Goal: Information Seeking & Learning: Learn about a topic

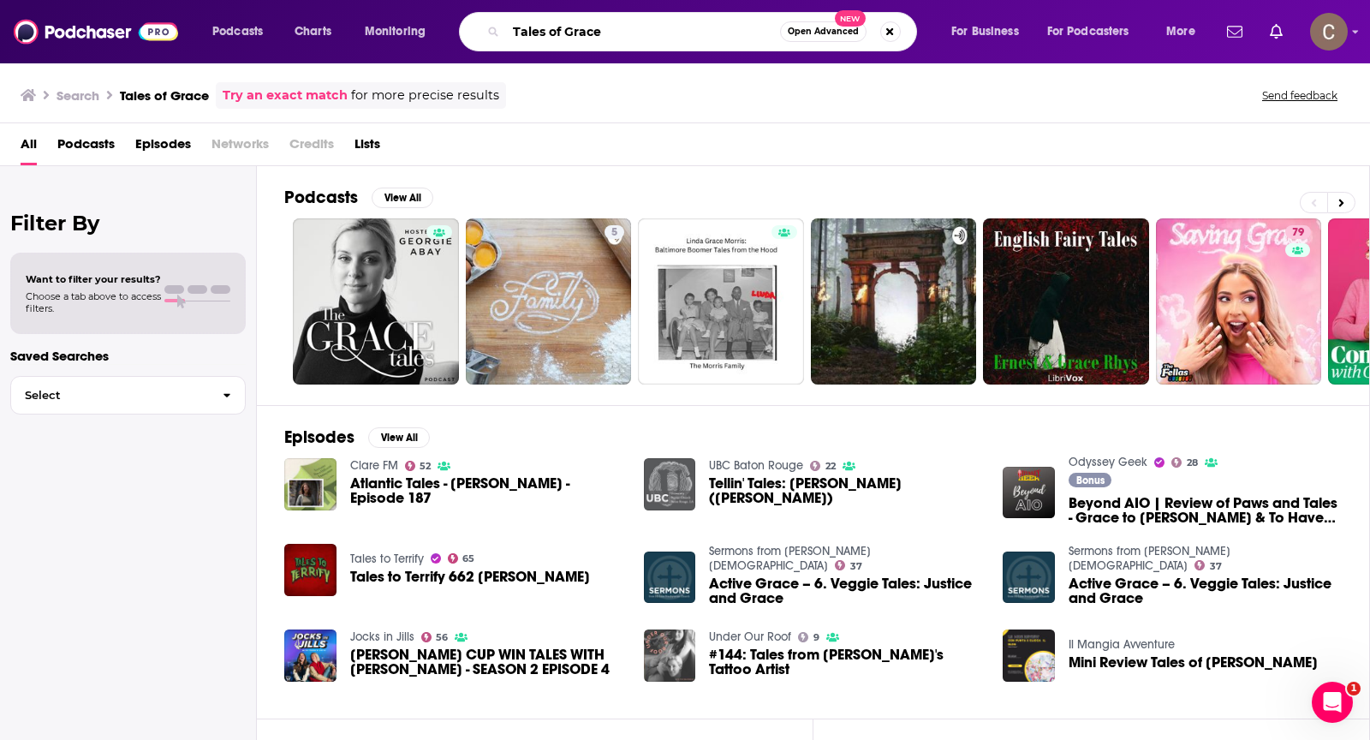
click at [615, 31] on input "Tales of Grace" at bounding box center [643, 31] width 274 height 27
drag, startPoint x: 584, startPoint y: 40, endPoint x: 578, endPoint y: 22, distance: 19.0
click at [578, 22] on input "Tales of Grace" at bounding box center [643, 31] width 274 height 27
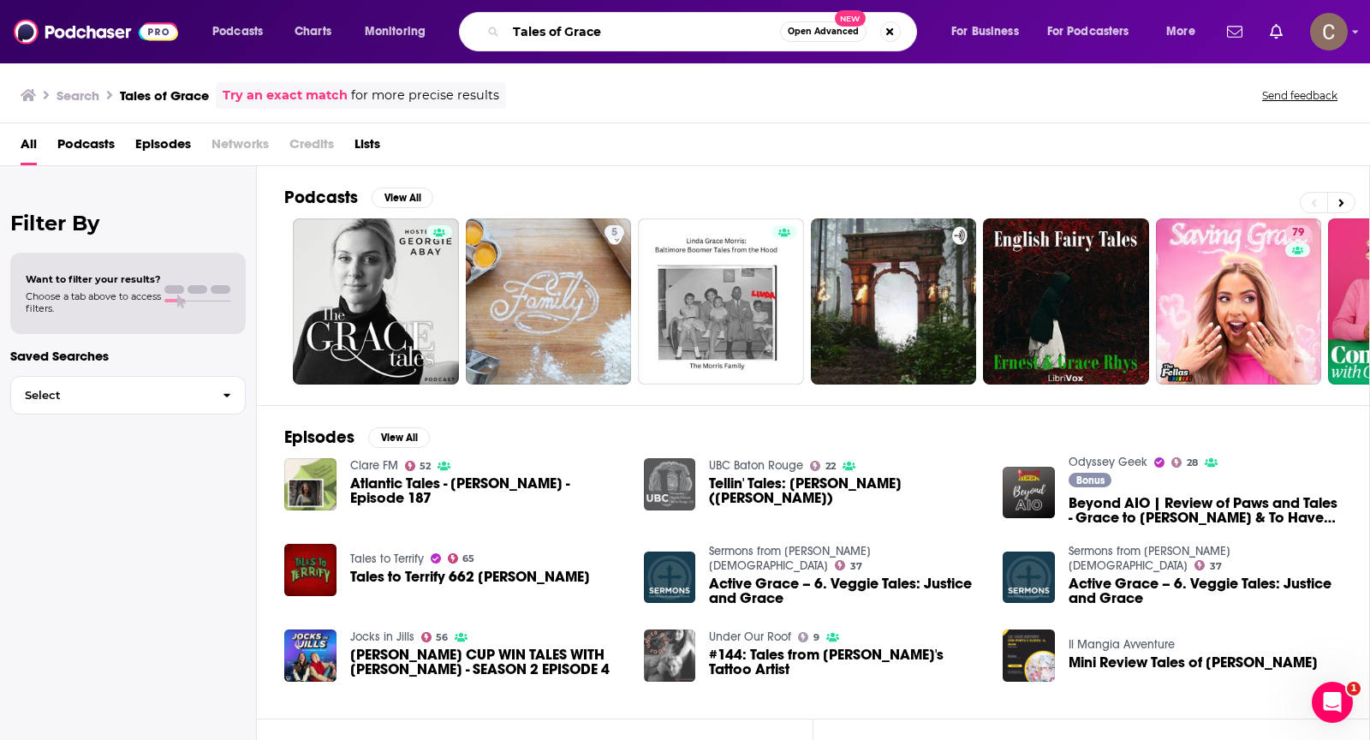
drag, startPoint x: 578, startPoint y: 22, endPoint x: 532, endPoint y: 727, distance: 706.2
click at [532, 29] on input "Tales of Grace" at bounding box center [643, 31] width 274 height 27
paste input "[PERSON_NAME]"
type input "[PERSON_NAME]"
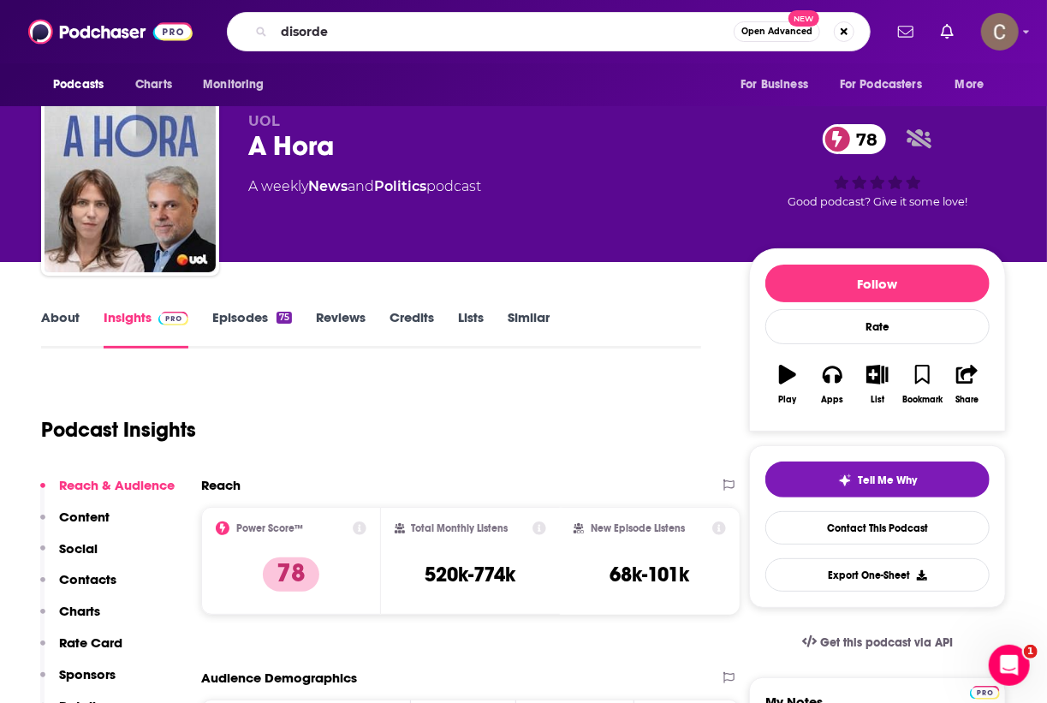
type input "disorder"
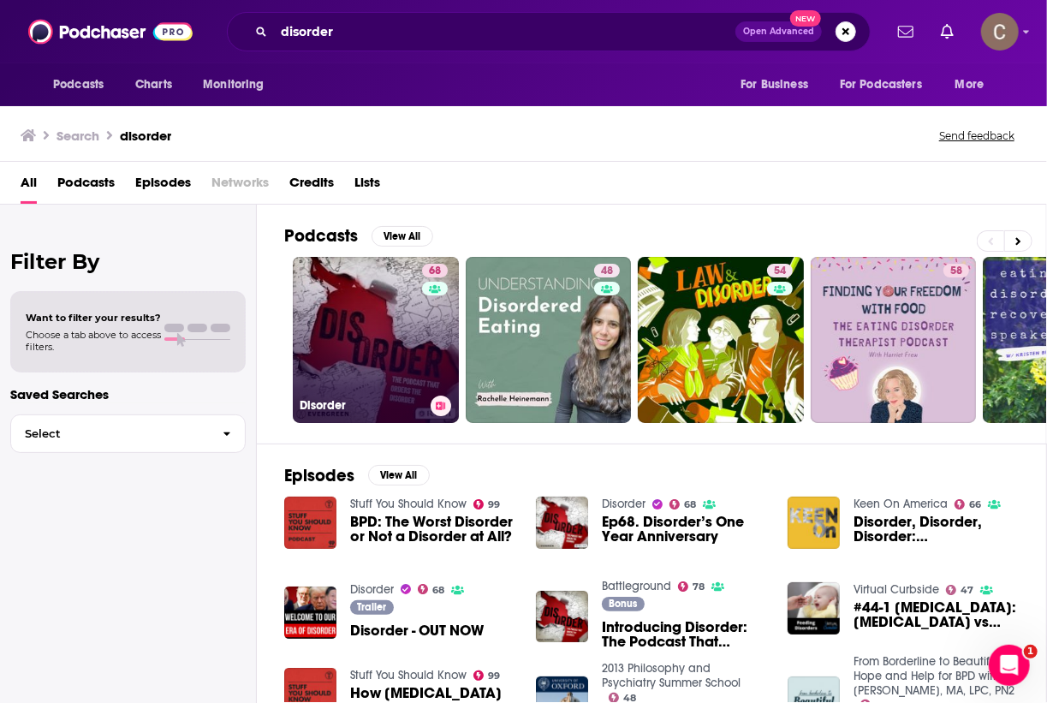
click at [388, 330] on link "68 Disorder" at bounding box center [376, 340] width 166 height 166
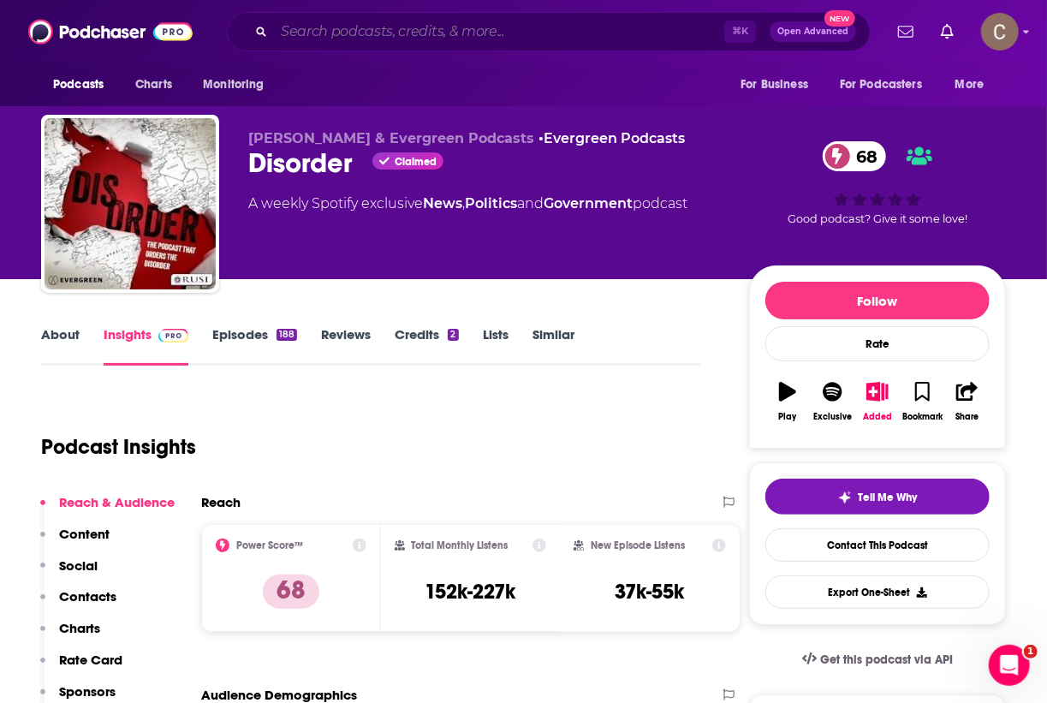
click at [434, 37] on input "Search podcasts, credits, & more..." at bounding box center [499, 31] width 450 height 27
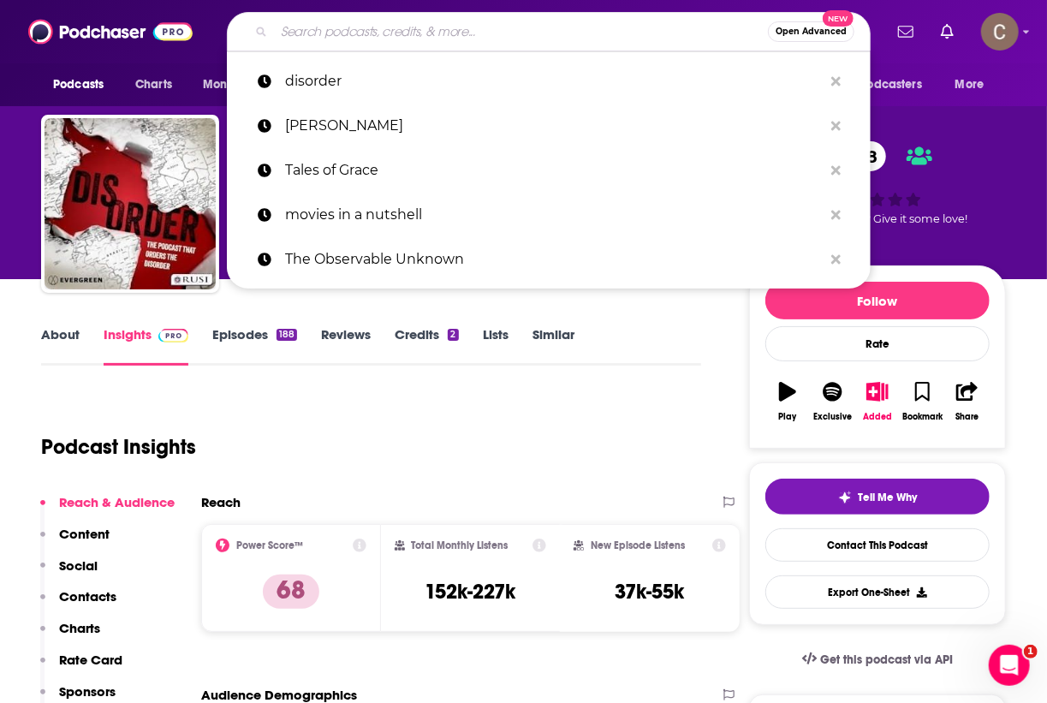
type input "n"
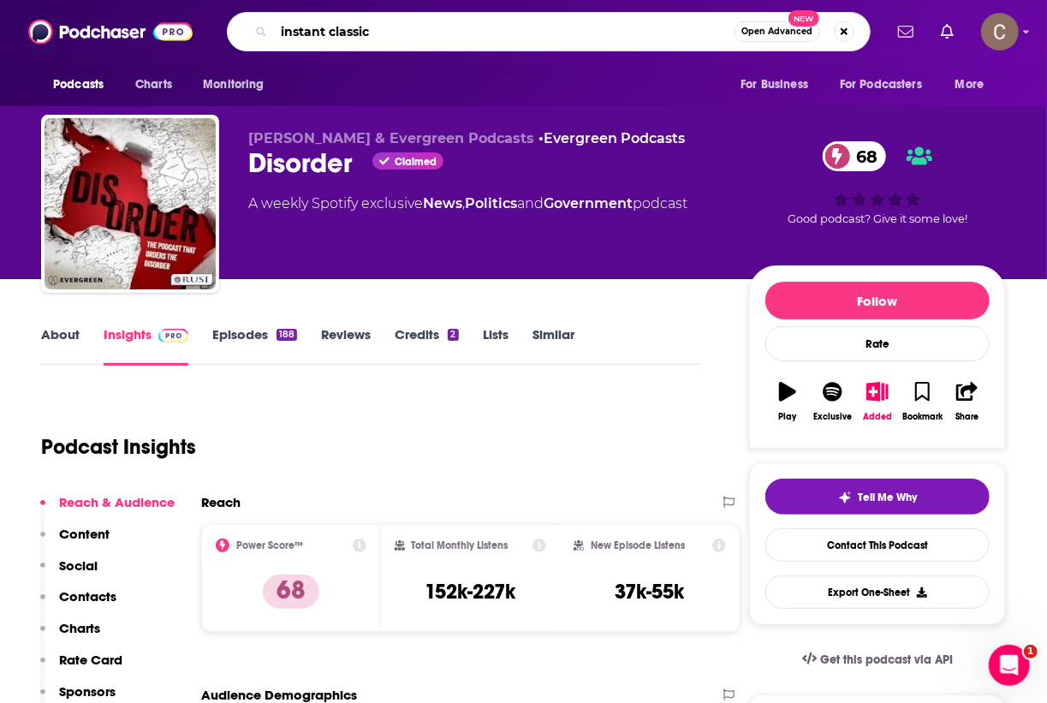
type input "instant classics"
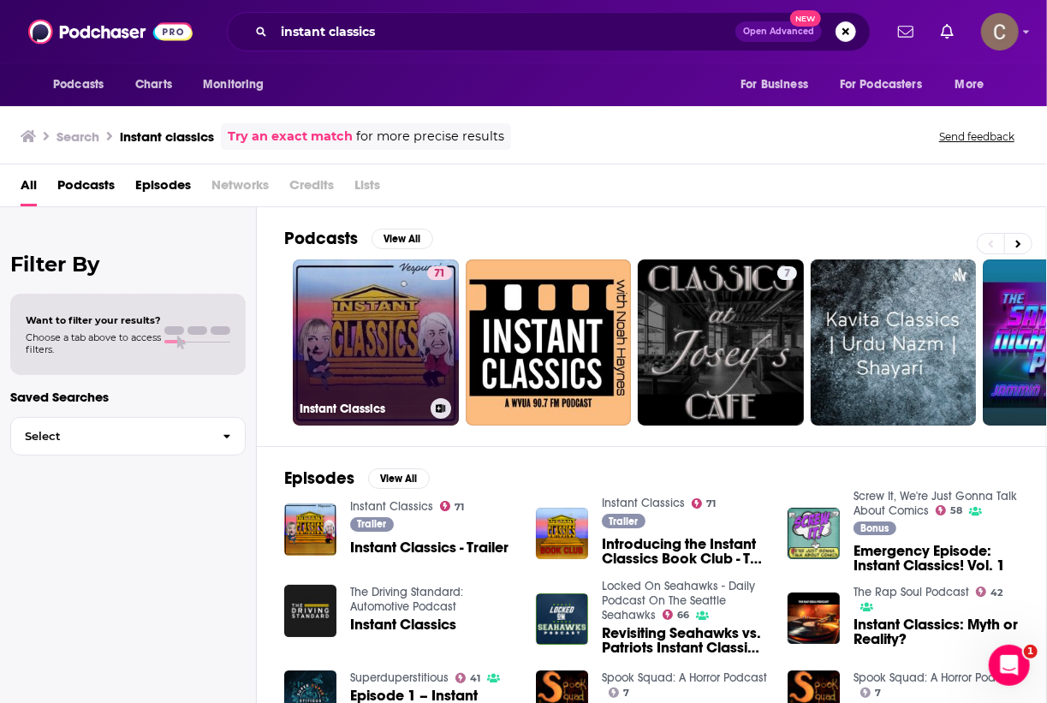
click at [371, 328] on link "71 Instant Classics" at bounding box center [376, 342] width 166 height 166
